Goal: Transaction & Acquisition: Book appointment/travel/reservation

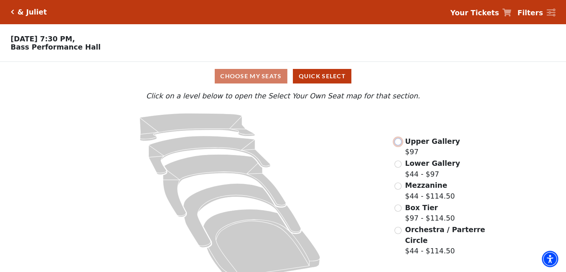
click at [397, 143] on input "radio" at bounding box center [397, 141] width 7 height 7
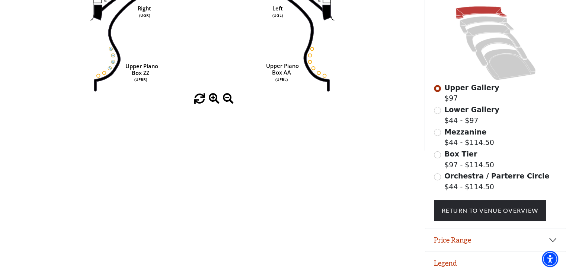
scroll to position [71, 0]
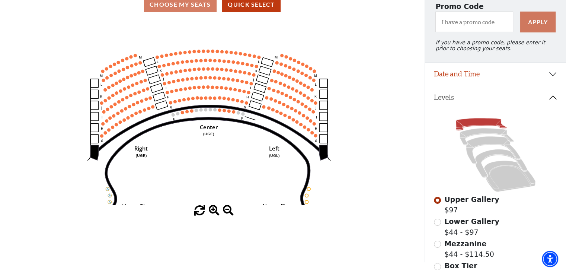
drag, startPoint x: 228, startPoint y: 146, endPoint x: 220, endPoint y: 137, distance: 11.6
click at [228, 148] on icon "Center (UGC) Right (UGR) Left (UGL) Upper Piano Box ZZ (UPBR) Upper Piano Box A…" at bounding box center [212, 112] width 382 height 186
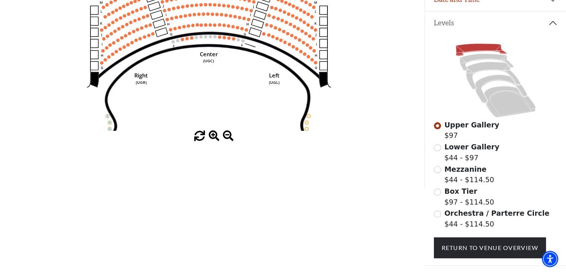
scroll to position [146, 0]
click at [438, 151] on input "Lower Gallery$44 - $97\a" at bounding box center [437, 147] width 7 height 7
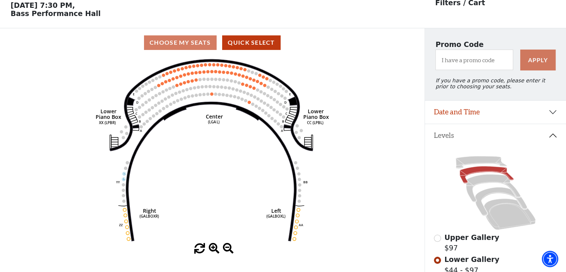
scroll to position [34, 0]
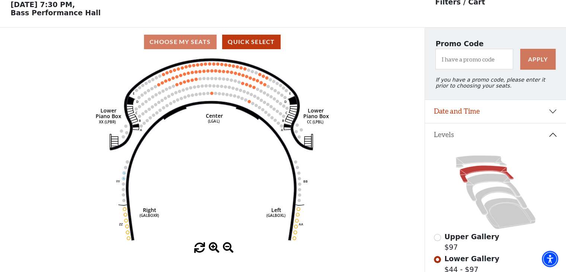
click at [215, 244] on span at bounding box center [214, 247] width 11 height 11
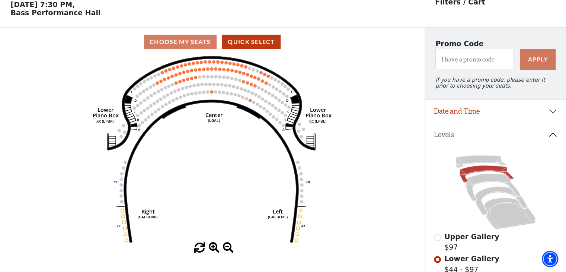
click at [216, 247] on span at bounding box center [214, 247] width 11 height 11
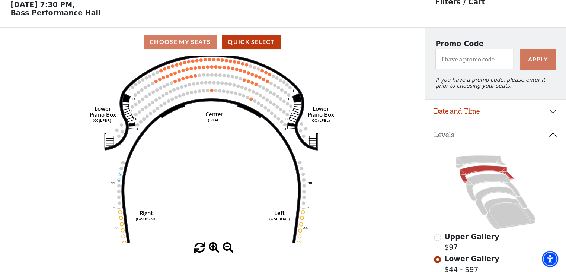
click at [216, 247] on span at bounding box center [214, 247] width 11 height 11
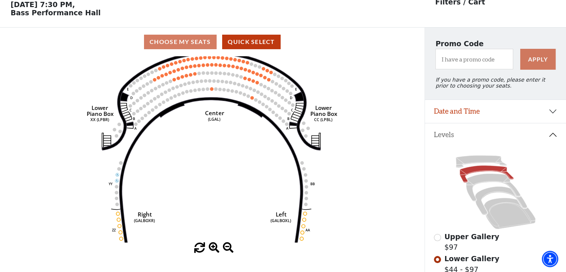
click at [216, 247] on span at bounding box center [214, 247] width 11 height 11
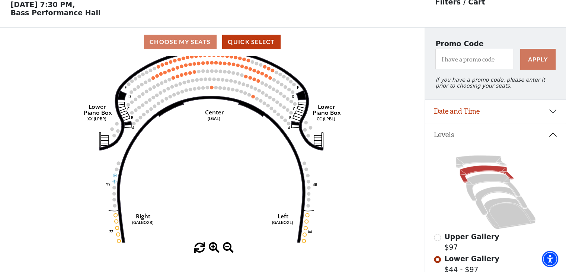
click at [216, 247] on span at bounding box center [214, 247] width 11 height 11
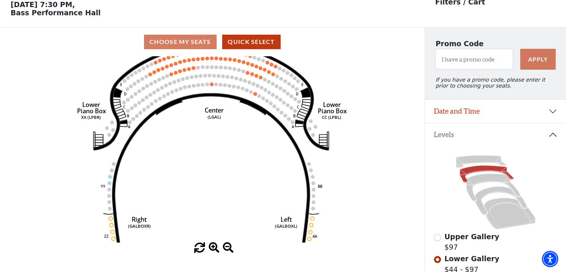
click at [216, 247] on span at bounding box center [214, 247] width 11 height 11
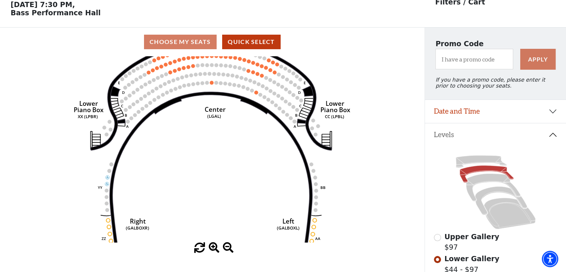
click at [216, 247] on span at bounding box center [214, 247] width 11 height 11
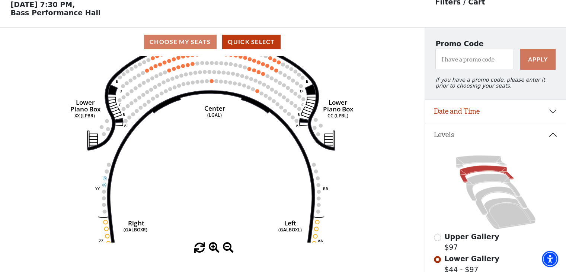
click at [216, 247] on span at bounding box center [214, 247] width 11 height 11
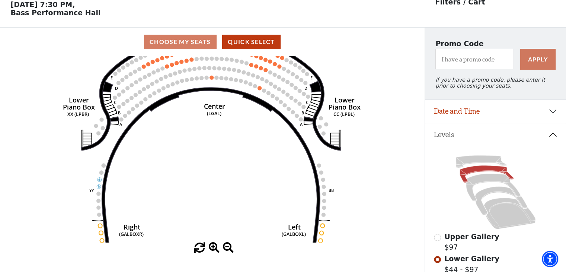
click at [216, 247] on span at bounding box center [214, 247] width 11 height 11
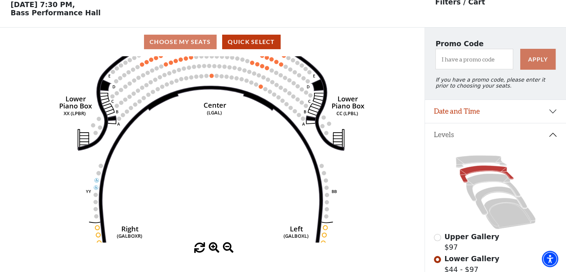
click at [216, 247] on span at bounding box center [214, 247] width 11 height 11
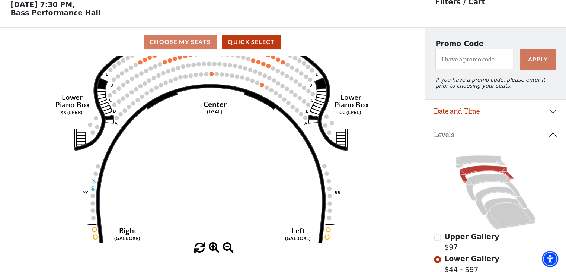
click at [216, 247] on span at bounding box center [214, 247] width 11 height 11
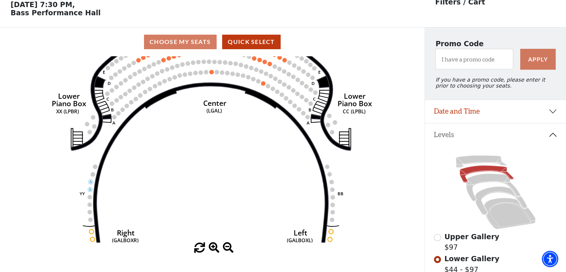
click at [216, 247] on span at bounding box center [214, 247] width 11 height 11
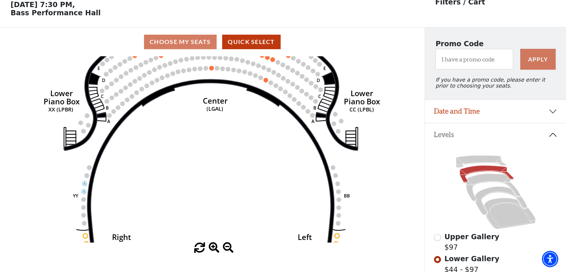
click at [216, 247] on span at bounding box center [214, 247] width 11 height 11
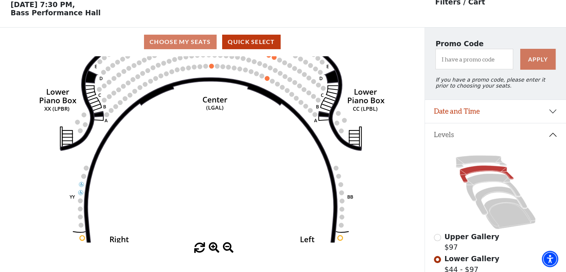
click at [216, 247] on span at bounding box center [214, 247] width 11 height 11
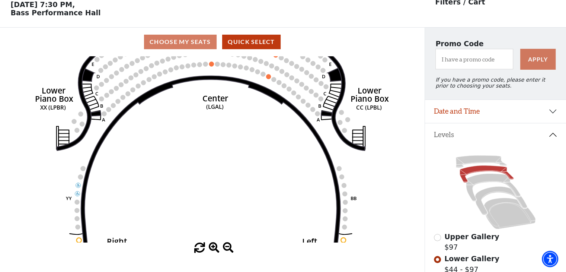
click at [216, 247] on span at bounding box center [214, 247] width 11 height 11
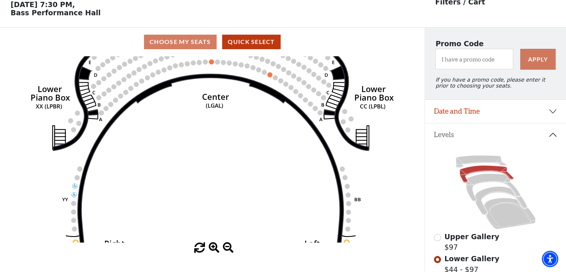
click at [216, 247] on span at bounding box center [214, 247] width 11 height 11
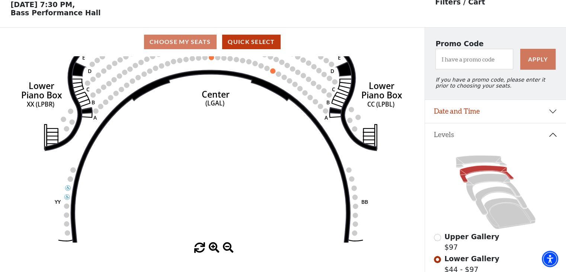
click at [216, 247] on span at bounding box center [214, 247] width 11 height 11
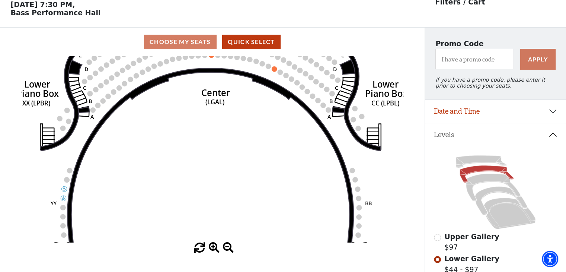
click at [216, 247] on span at bounding box center [214, 247] width 11 height 11
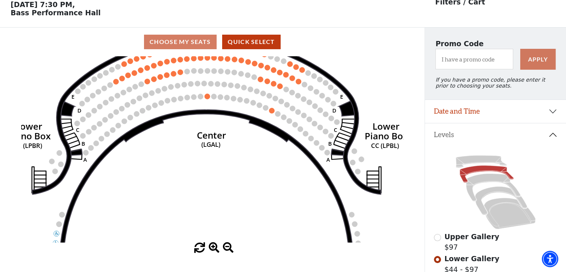
drag, startPoint x: 201, startPoint y: 113, endPoint x: 197, endPoint y: 190, distance: 76.4
click at [195, 197] on icon "Right (GALBOXR) E D C B A E D C B A YY ZZ Left (GALBOXL) BB AA Center Lower Pia…" at bounding box center [212, 149] width 382 height 186
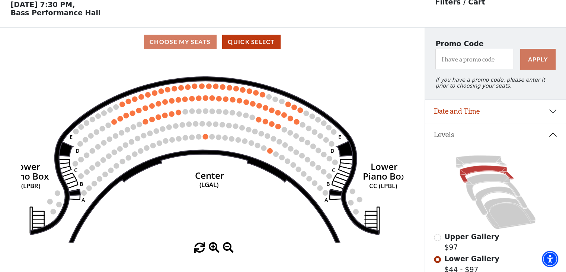
drag, startPoint x: 199, startPoint y: 183, endPoint x: 199, endPoint y: 188, distance: 4.5
click at [199, 188] on text "(LGAL)" at bounding box center [208, 184] width 19 height 9
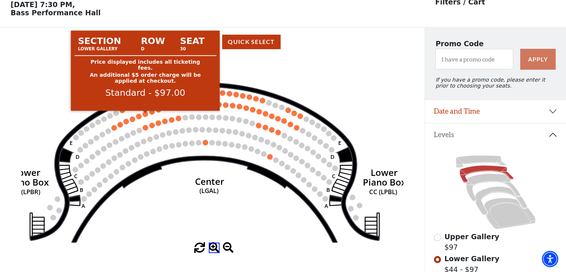
click at [147, 115] on circle at bounding box center [145, 114] width 6 height 6
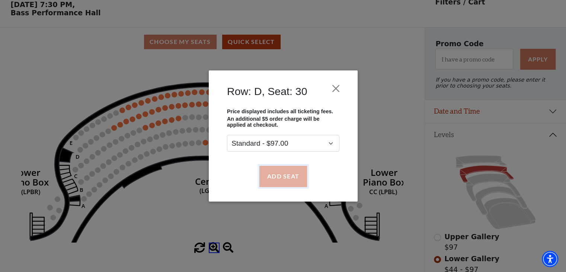
click at [279, 175] on button "Add Seat" at bounding box center [283, 176] width 48 height 21
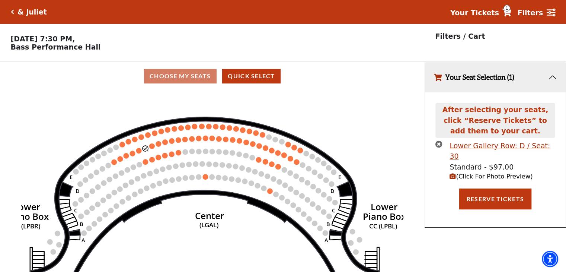
scroll to position [0, 0]
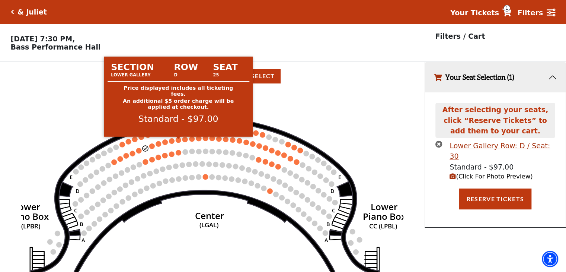
click at [185, 141] on circle at bounding box center [185, 140] width 6 height 6
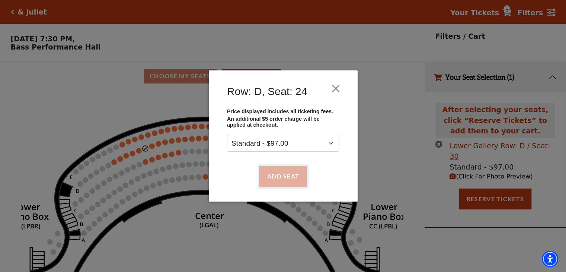
click at [287, 176] on button "Add Seat" at bounding box center [283, 176] width 48 height 21
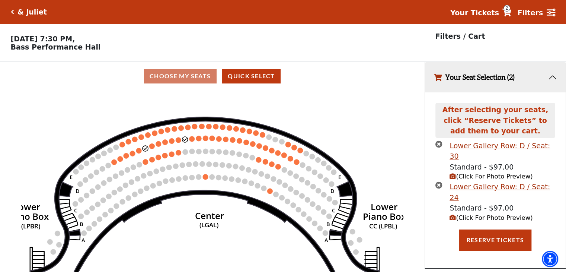
click at [225, 141] on circle at bounding box center [226, 140] width 6 height 6
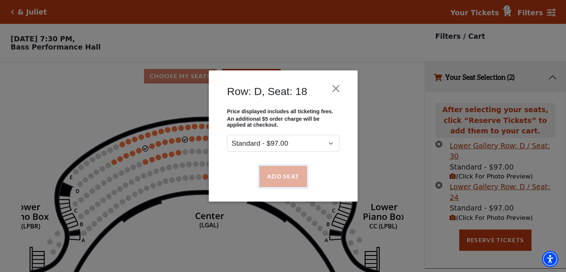
click at [275, 177] on button "Add Seat" at bounding box center [283, 176] width 48 height 21
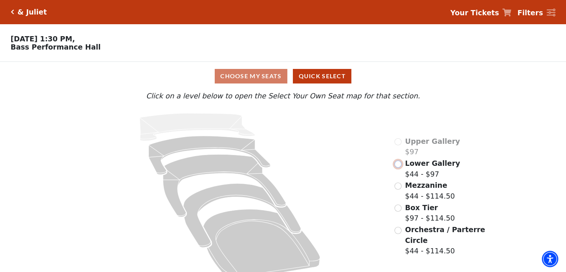
click at [399, 167] on input "Lower Gallery$44 - $97\a" at bounding box center [397, 163] width 7 height 7
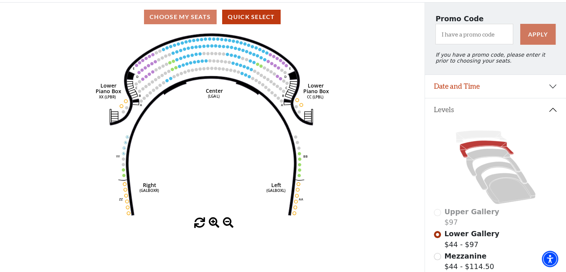
scroll to position [109, 0]
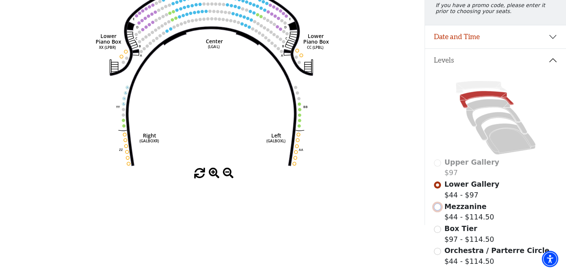
click at [439, 209] on input "Mezzanine$44 - $114.50\a" at bounding box center [437, 206] width 7 height 7
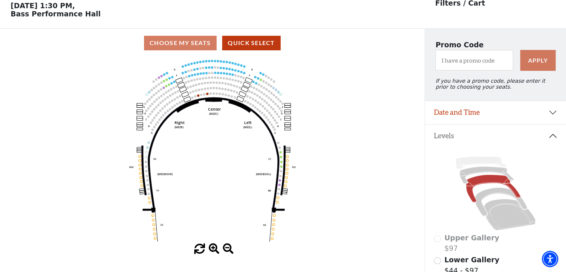
scroll to position [34, 0]
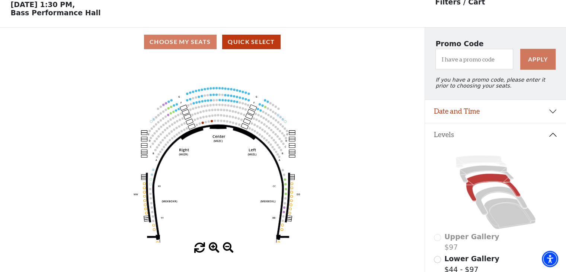
drag, startPoint x: 222, startPoint y: 118, endPoint x: 227, endPoint y: 146, distance: 28.6
click at [227, 146] on icon "Center (MEZC) Right (MEZR) Left (MEZL) (MEXBOXR) (MEXBOXL) XX WW CC DD YY BB ZZ…" at bounding box center [212, 149] width 382 height 186
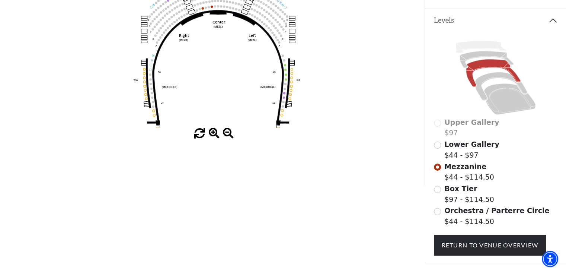
scroll to position [149, 0]
click at [213, 134] on span at bounding box center [214, 133] width 11 height 11
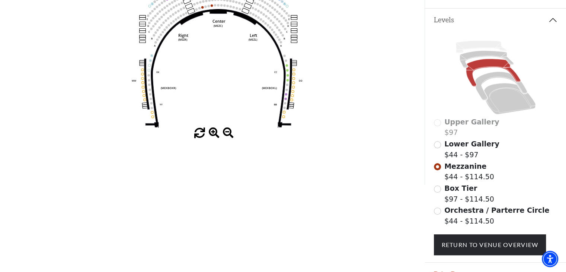
click at [213, 134] on span at bounding box center [214, 133] width 11 height 11
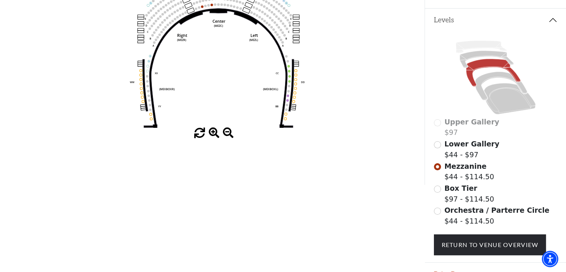
click at [213, 134] on span at bounding box center [214, 133] width 11 height 11
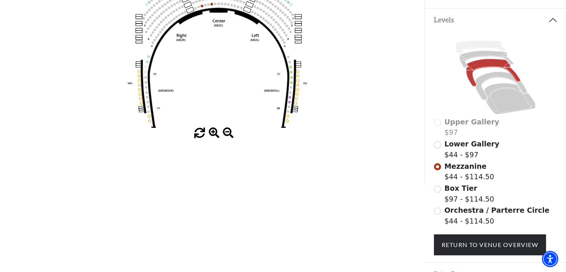
click at [213, 134] on span at bounding box center [214, 133] width 11 height 11
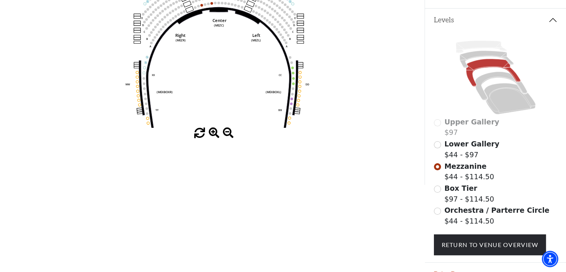
click at [213, 134] on span at bounding box center [214, 133] width 11 height 11
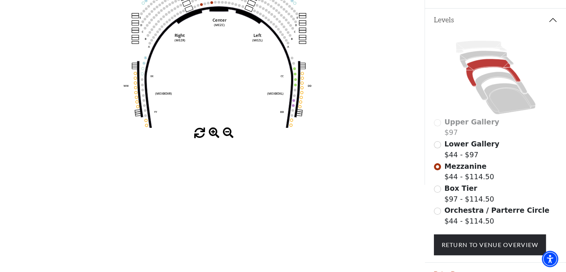
click at [213, 134] on span at bounding box center [214, 133] width 11 height 11
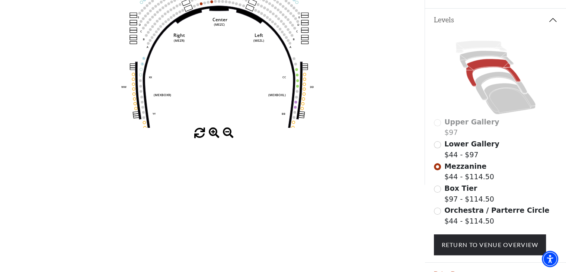
click at [213, 134] on span at bounding box center [214, 133] width 11 height 11
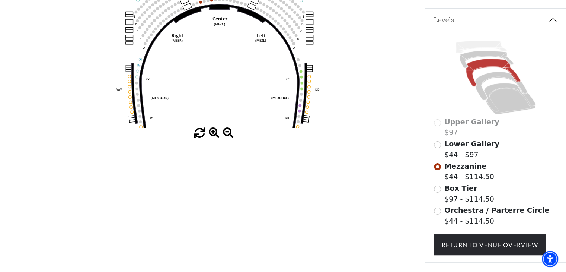
click at [213, 134] on span at bounding box center [214, 133] width 11 height 11
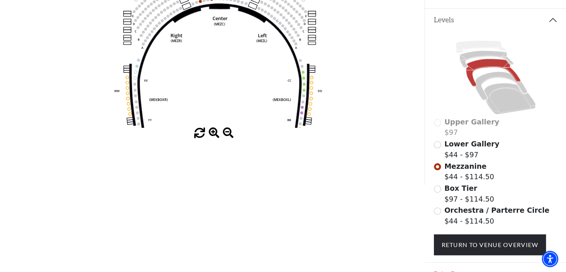
click at [213, 134] on span at bounding box center [214, 133] width 11 height 11
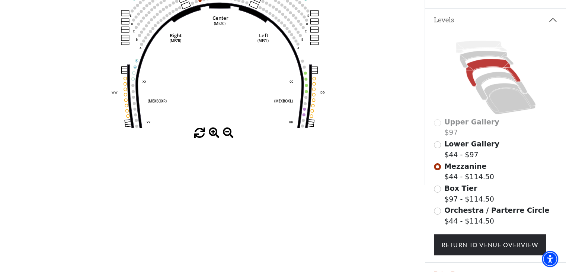
click at [213, 134] on span at bounding box center [214, 133] width 11 height 11
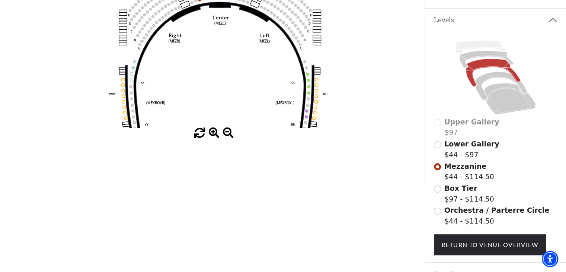
click at [213, 134] on span at bounding box center [214, 133] width 11 height 11
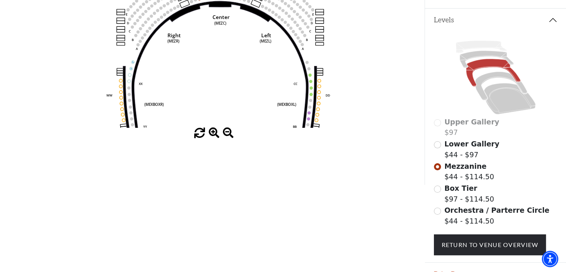
click at [213, 134] on span at bounding box center [214, 133] width 11 height 11
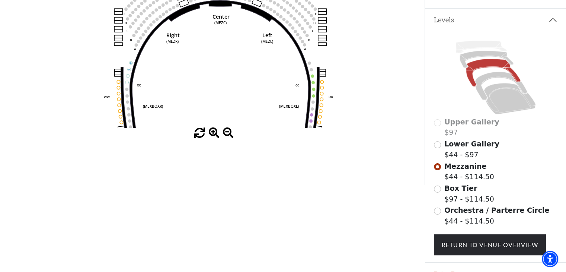
click at [213, 134] on span at bounding box center [214, 133] width 11 height 11
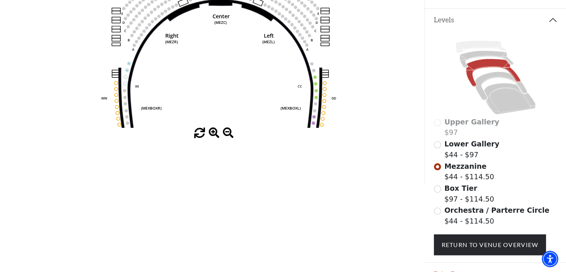
click at [213, 134] on span at bounding box center [214, 133] width 11 height 11
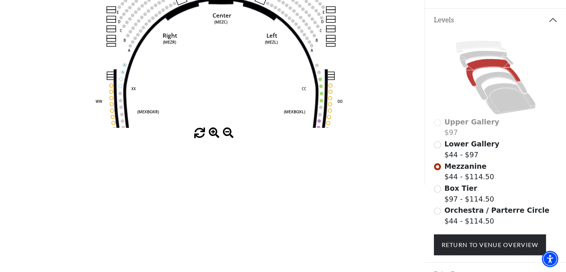
click at [213, 134] on span at bounding box center [214, 133] width 11 height 11
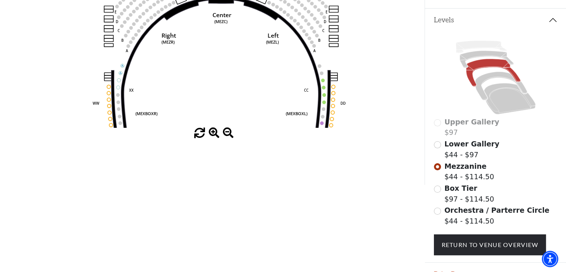
click at [213, 134] on span at bounding box center [214, 133] width 11 height 11
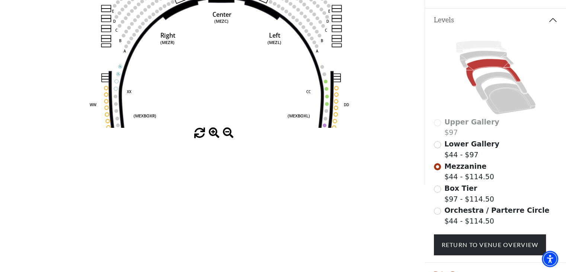
click at [213, 134] on span at bounding box center [214, 133] width 11 height 11
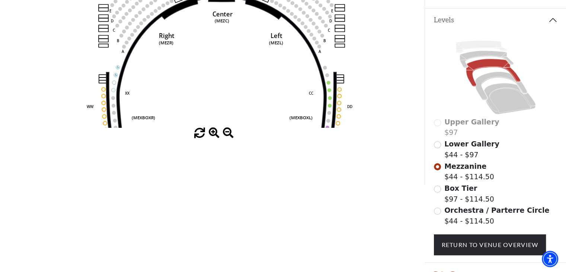
click at [213, 134] on span at bounding box center [214, 133] width 11 height 11
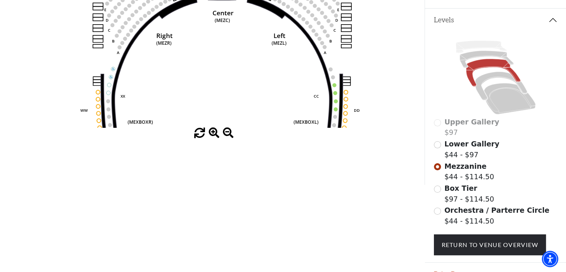
click at [213, 134] on span at bounding box center [214, 133] width 11 height 11
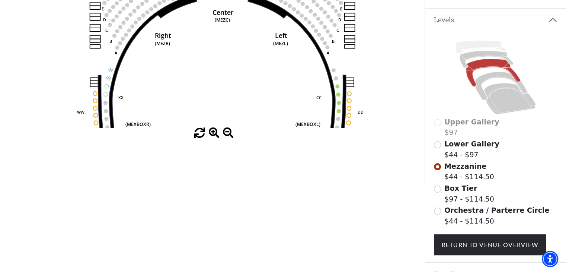
click at [213, 134] on span at bounding box center [214, 133] width 11 height 11
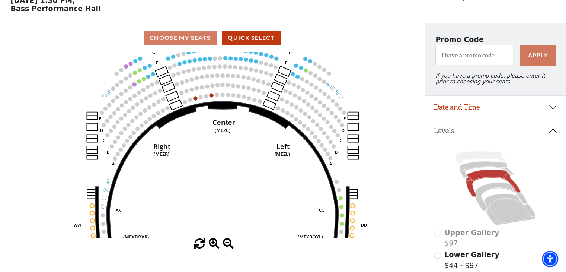
scroll to position [37, 0]
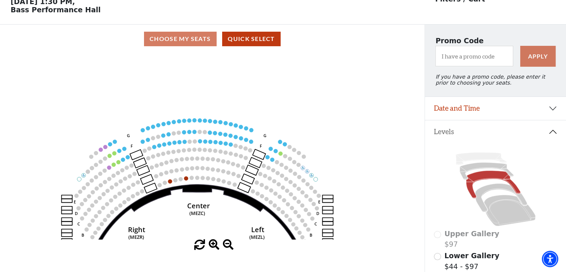
drag, startPoint x: 235, startPoint y: 124, endPoint x: 210, endPoint y: 203, distance: 83.2
click at [210, 203] on icon "Center (MEZC) Right (MEZR) Left (MEZL) (MEXBOXR) (MEXBOXL) XX WW CC DD YY BB ZZ…" at bounding box center [212, 146] width 382 height 186
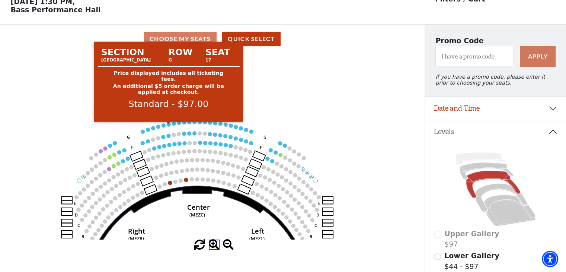
click at [169, 126] on circle at bounding box center [169, 124] width 4 height 4
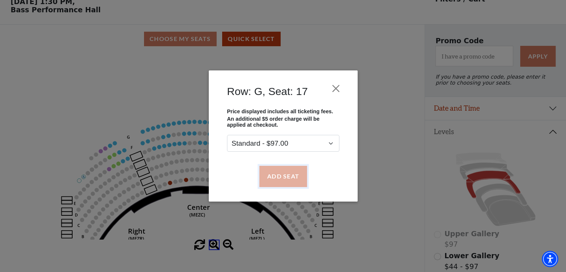
click at [293, 180] on button "Add Seat" at bounding box center [283, 176] width 48 height 21
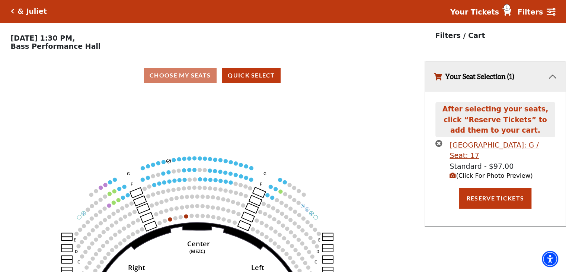
scroll to position [0, 0]
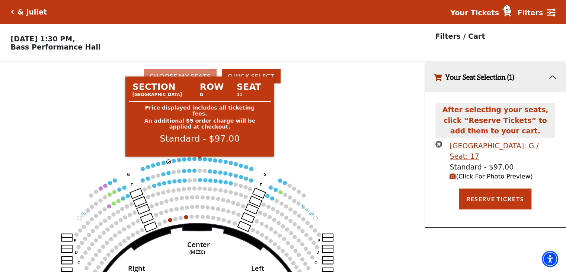
click at [198, 161] on circle at bounding box center [200, 159] width 4 height 4
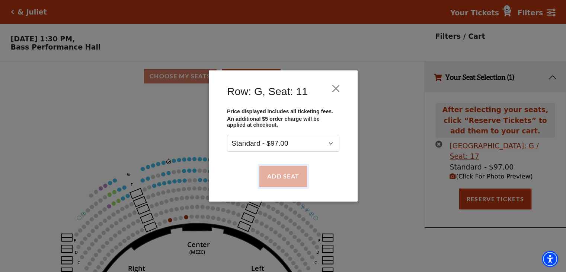
click at [278, 173] on button "Add Seat" at bounding box center [283, 176] width 48 height 21
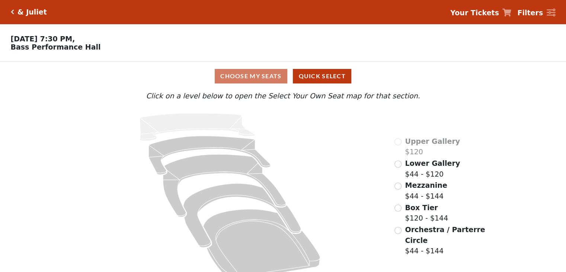
click at [396, 169] on div "Lower Gallery $44 - $120" at bounding box center [426, 168] width 65 height 21
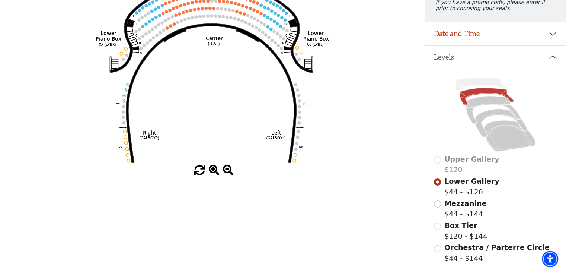
scroll to position [71, 0]
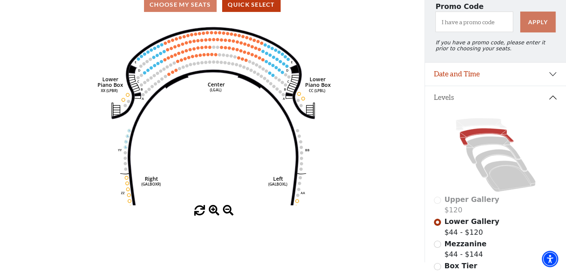
drag, startPoint x: 193, startPoint y: 112, endPoint x: 177, endPoint y: 161, distance: 52.0
click at [177, 161] on icon "Right (GALBOXR) E D C B A E D C B A YY ZZ Left (GALBOXL) BB AA Center Lower Pia…" at bounding box center [212, 112] width 382 height 186
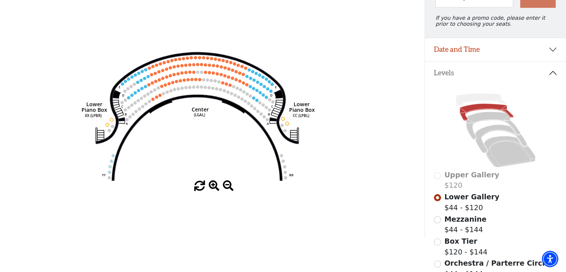
scroll to position [109, 0]
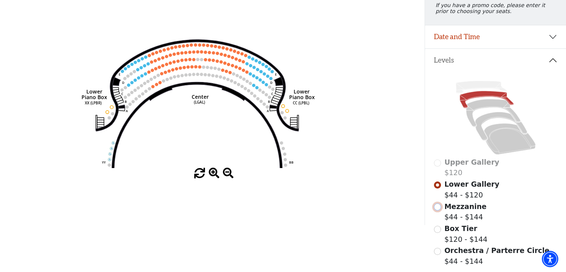
click at [438, 210] on input "Mezzanine$44 - $144\a" at bounding box center [437, 206] width 7 height 7
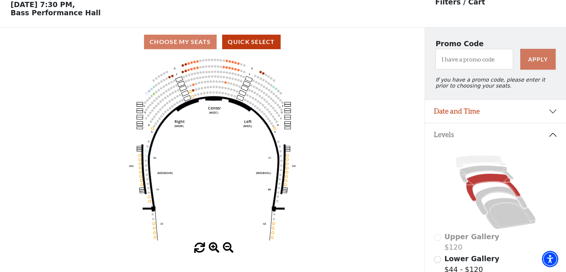
scroll to position [34, 0]
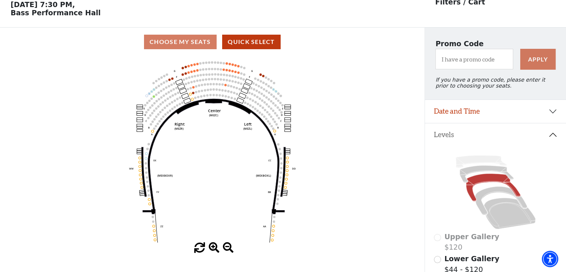
drag, startPoint x: 225, startPoint y: 116, endPoint x: 227, endPoint y: 166, distance: 49.5
click at [227, 164] on icon "Center (MEZC) Right (MEZR) Left (MEZL) (MEXBOXR) (MEXBOXL) XX WW CC DD YY BB ZZ…" at bounding box center [212, 149] width 382 height 186
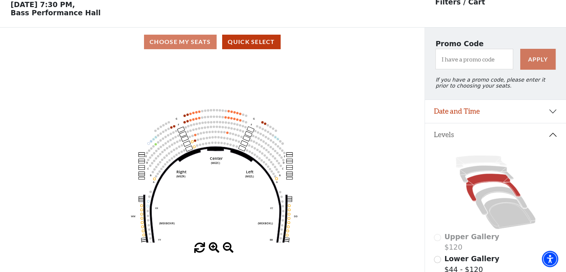
click at [214, 245] on span at bounding box center [214, 247] width 11 height 11
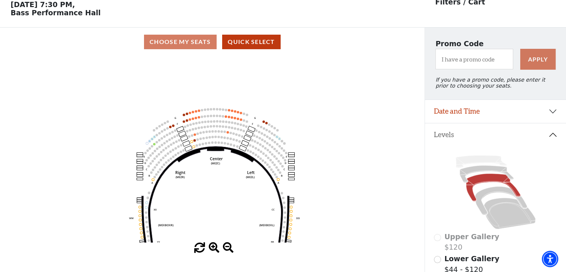
click at [214, 245] on span at bounding box center [214, 247] width 11 height 11
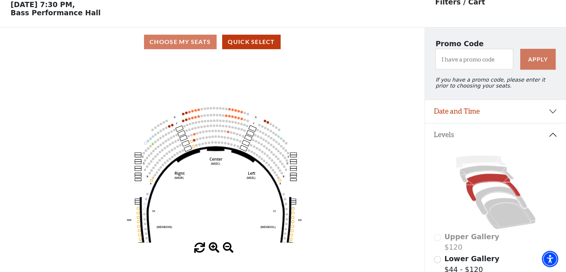
click at [214, 245] on span at bounding box center [214, 247] width 11 height 11
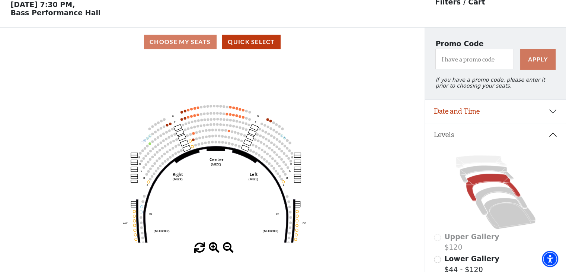
click at [214, 245] on span at bounding box center [214, 247] width 11 height 11
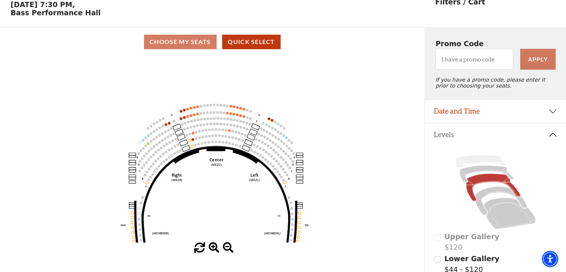
click at [214, 245] on span at bounding box center [214, 247] width 11 height 11
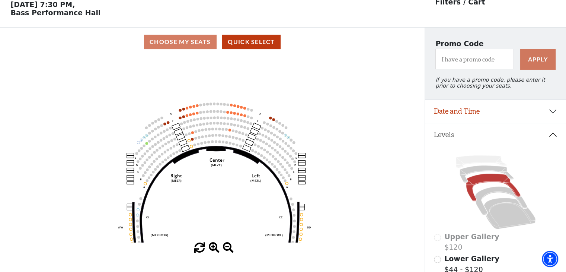
click at [214, 245] on span at bounding box center [214, 247] width 11 height 11
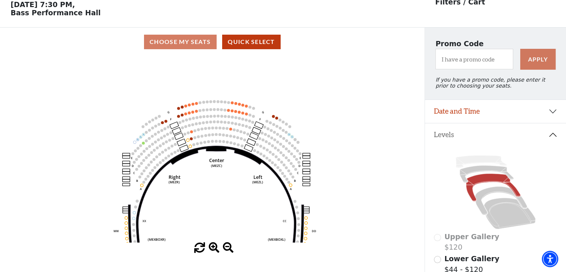
click at [214, 245] on span at bounding box center [214, 247] width 11 height 11
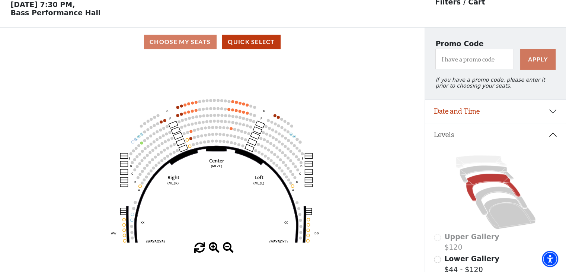
click at [214, 245] on span at bounding box center [214, 247] width 11 height 11
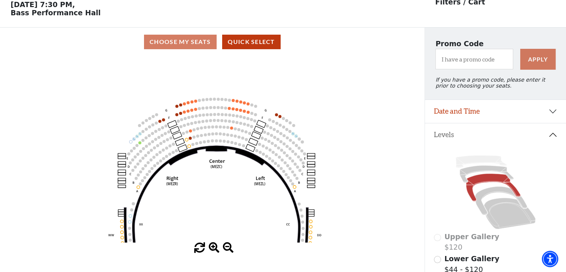
click at [214, 245] on span at bounding box center [214, 247] width 11 height 11
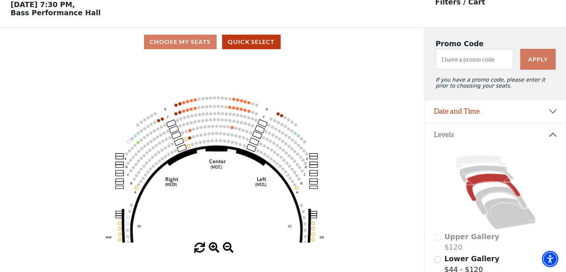
click at [214, 245] on span at bounding box center [214, 247] width 11 height 11
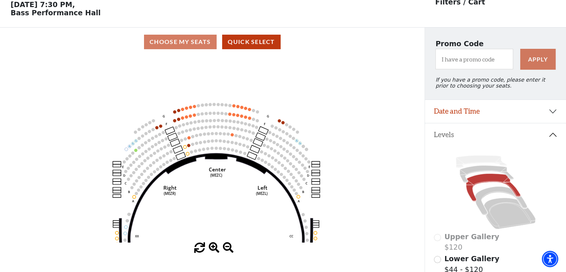
drag, startPoint x: 209, startPoint y: 165, endPoint x: 209, endPoint y: 173, distance: 7.8
click at [209, 172] on text "Center" at bounding box center [216, 168] width 17 height 7
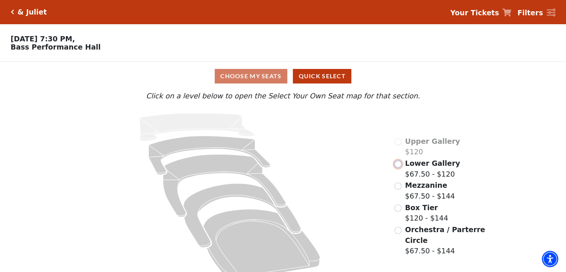
click at [400, 165] on input "Lower Gallery$67.50 - $120\a" at bounding box center [397, 163] width 7 height 7
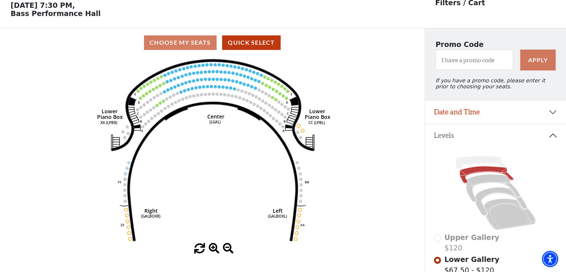
scroll to position [34, 0]
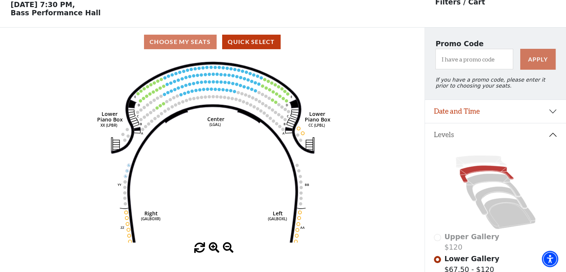
drag, startPoint x: 211, startPoint y: 121, endPoint x: 204, endPoint y: 152, distance: 32.0
click at [207, 122] on text "Center" at bounding box center [215, 118] width 17 height 7
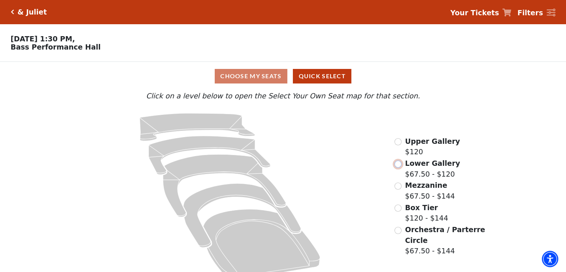
click at [399, 166] on input "Lower Gallery$67.50 - $120\a" at bounding box center [397, 163] width 7 height 7
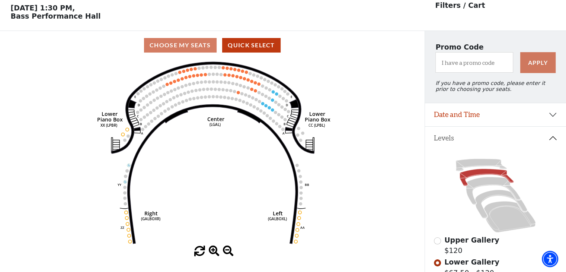
scroll to position [34, 0]
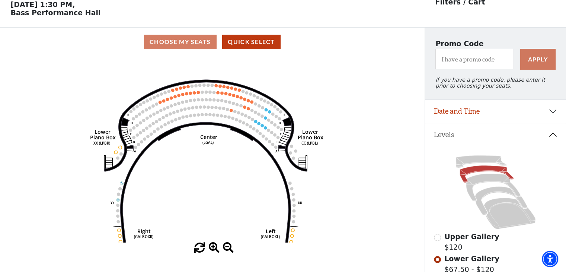
drag, startPoint x: 232, startPoint y: 137, endPoint x: 221, endPoint y: 163, distance: 27.8
click at [221, 166] on icon "Right (GALBOXR) E D C B A E D C B A YY ZZ Left (GALBOXL) BB AA Center Lower Pia…" at bounding box center [212, 149] width 382 height 186
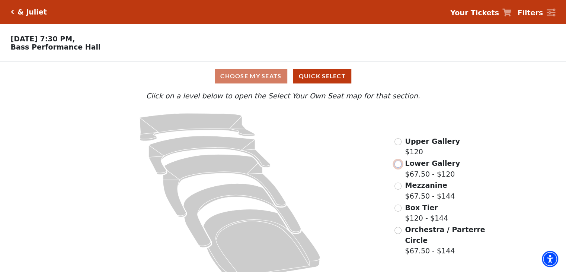
click at [399, 167] on input "Lower Gallery$67.50 - $120\a" at bounding box center [397, 163] width 7 height 7
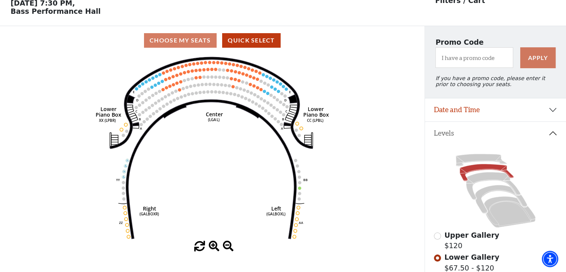
scroll to position [34, 0]
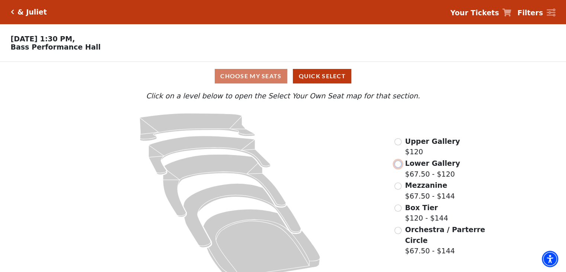
click at [400, 165] on input "Lower Gallery$67.50 - $120\a" at bounding box center [397, 163] width 7 height 7
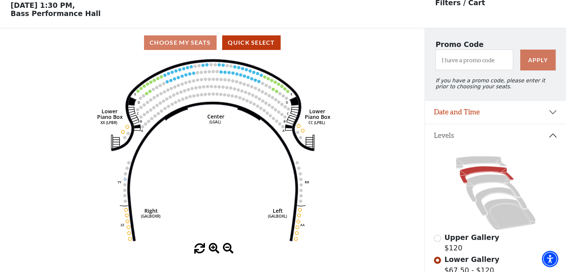
scroll to position [34, 0]
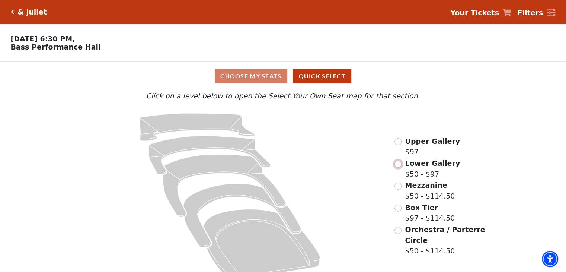
click at [395, 164] on input "Lower Gallery$50 - $97\a" at bounding box center [397, 163] width 7 height 7
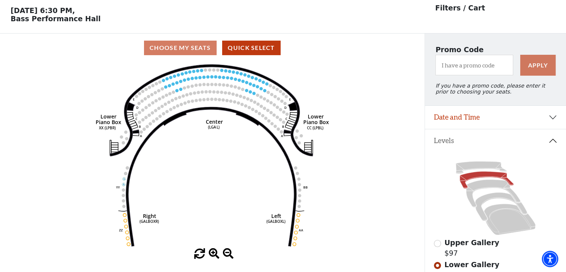
scroll to position [34, 0]
